Goal: Information Seeking & Learning: Learn about a topic

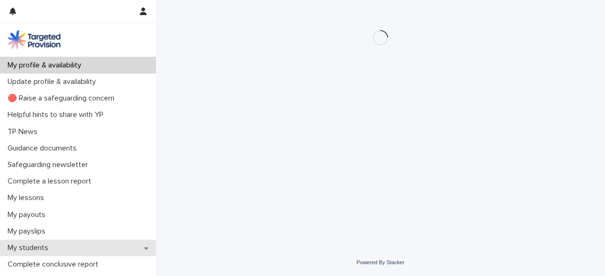
click at [55, 247] on p "My students" at bounding box center [30, 248] width 52 height 9
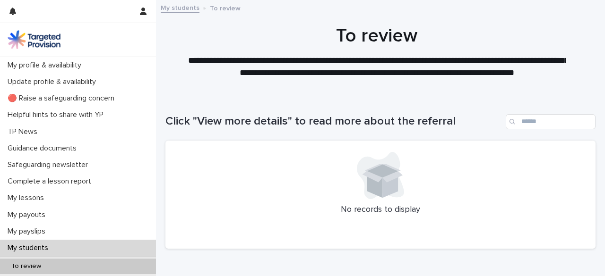
click at [191, 12] on link "My students" at bounding box center [180, 7] width 39 height 11
click at [190, 8] on link "My students" at bounding box center [180, 7] width 39 height 11
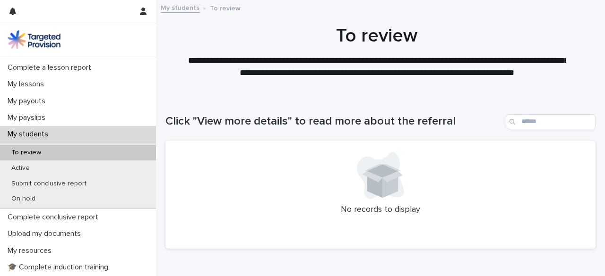
scroll to position [116, 0]
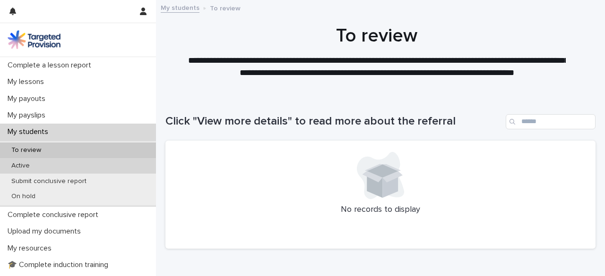
click at [81, 164] on div "Active" at bounding box center [78, 166] width 156 height 16
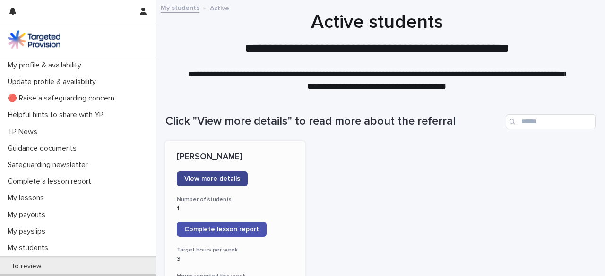
click at [235, 178] on span "View more details" at bounding box center [212, 179] width 56 height 7
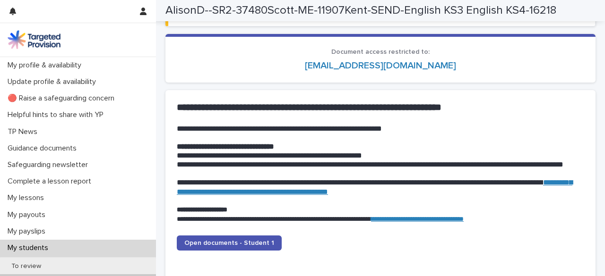
scroll to position [1024, 0]
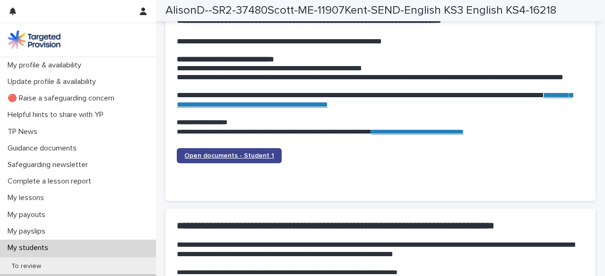
click at [233, 153] on span "Open documents - Student 1" at bounding box center [229, 156] width 90 height 7
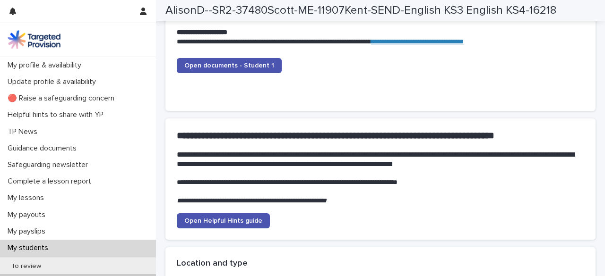
scroll to position [1113, 0]
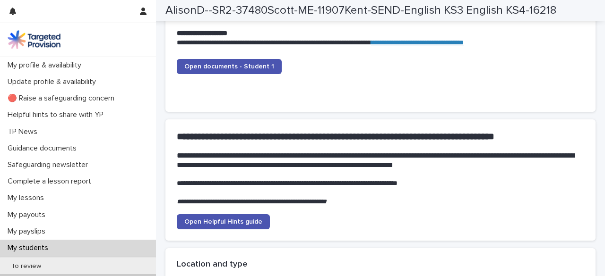
click at [458, 205] on p "**********" at bounding box center [380, 202] width 407 height 9
click at [243, 227] on link "Open Helpful Hints guide" at bounding box center [223, 222] width 93 height 15
click at [250, 222] on span "Open Helpful Hints guide" at bounding box center [223, 222] width 78 height 7
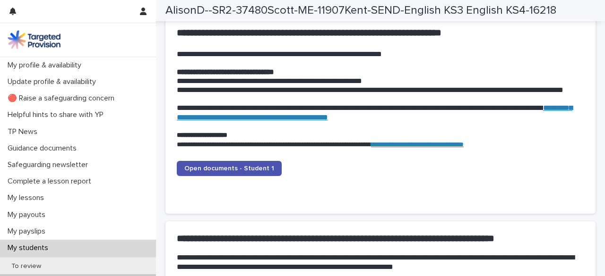
scroll to position [1011, 0]
